Goal: Navigation & Orientation: Find specific page/section

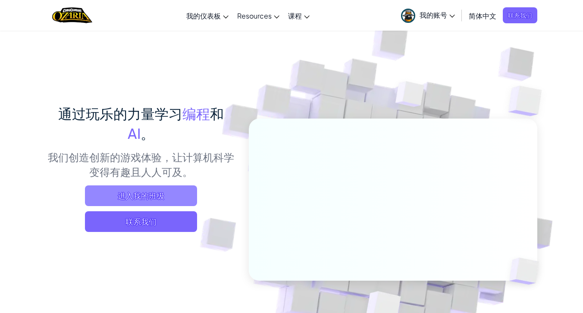
click at [149, 192] on span "进入我的班级" at bounding box center [141, 195] width 112 height 21
click at [179, 199] on span "进入我的班级" at bounding box center [141, 195] width 112 height 21
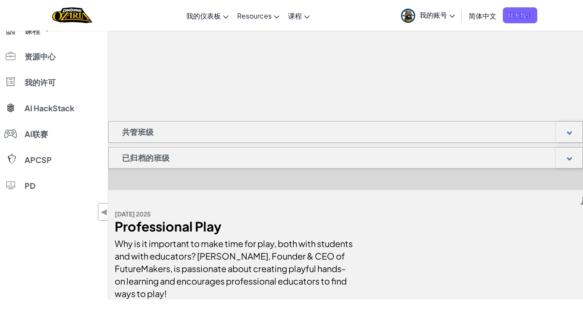
scroll to position [84, 0]
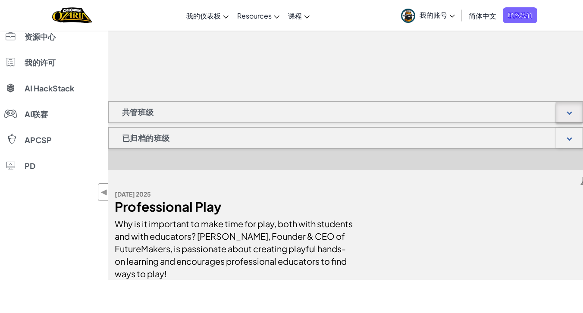
click at [569, 119] on div at bounding box center [569, 112] width 27 height 21
click at [569, 138] on div at bounding box center [570, 138] width 6 height 6
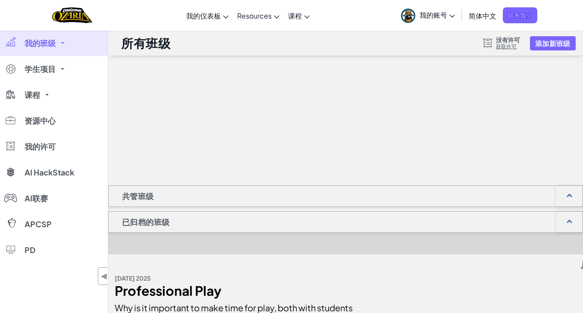
scroll to position [1, 0]
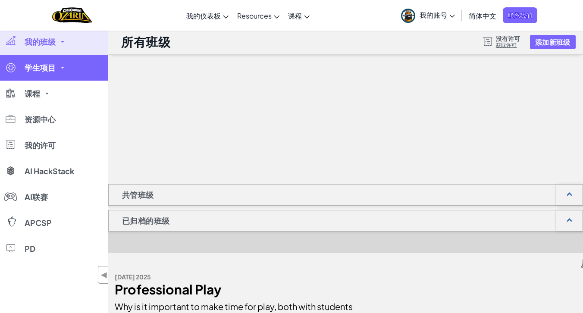
click at [57, 66] on link "学生项目" at bounding box center [54, 68] width 108 height 26
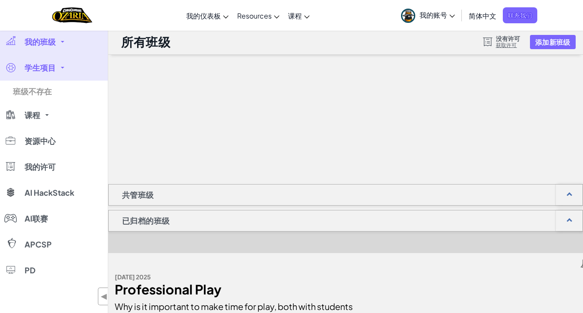
click at [59, 46] on link "我的班级" at bounding box center [54, 42] width 108 height 26
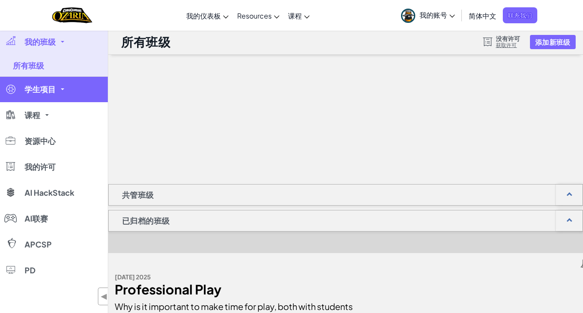
click at [62, 87] on link "学生项目" at bounding box center [54, 89] width 108 height 26
